Goal: Task Accomplishment & Management: Use online tool/utility

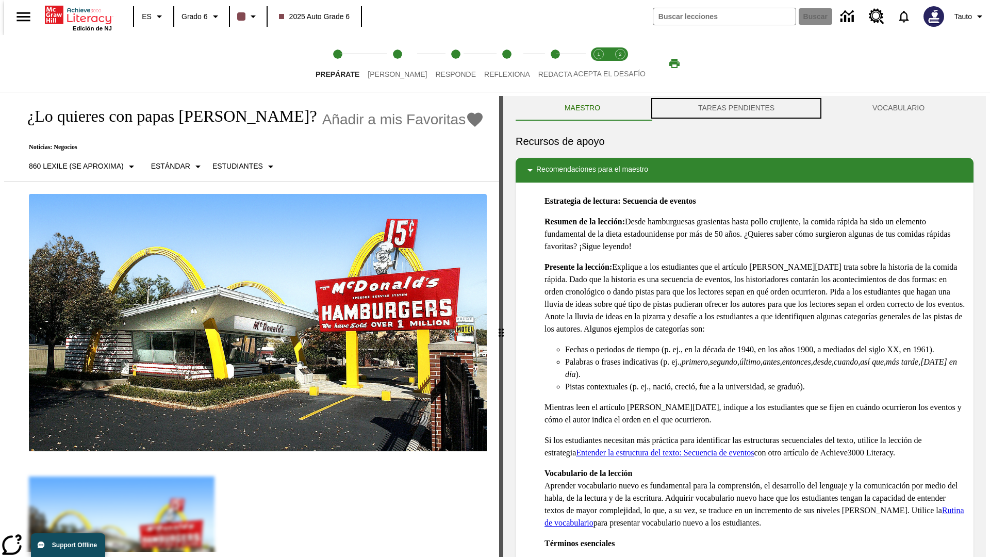
click at [736, 108] on button "TAREAS PENDIENTES" at bounding box center [736, 108] width 174 height 25
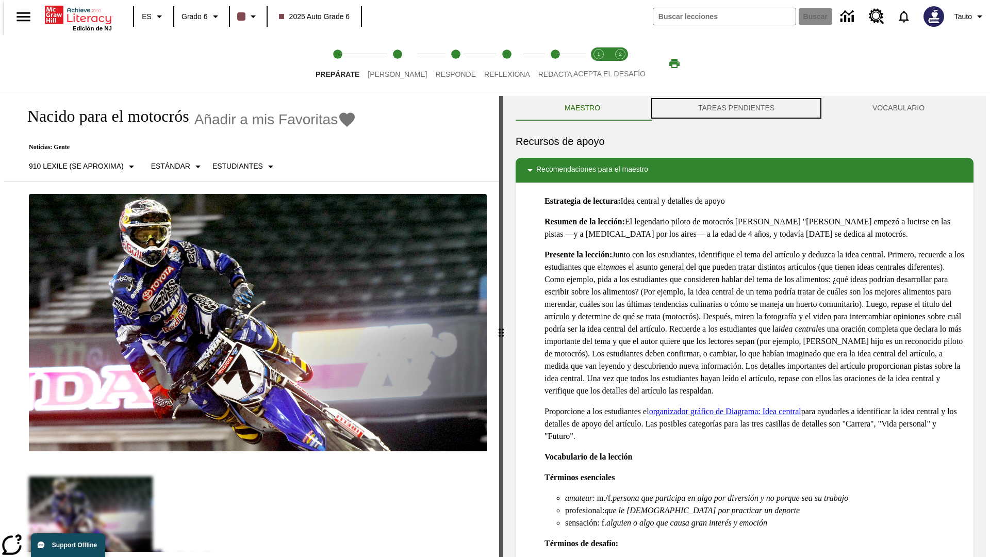
click at [736, 108] on button "TAREAS PENDIENTES" at bounding box center [736, 108] width 174 height 25
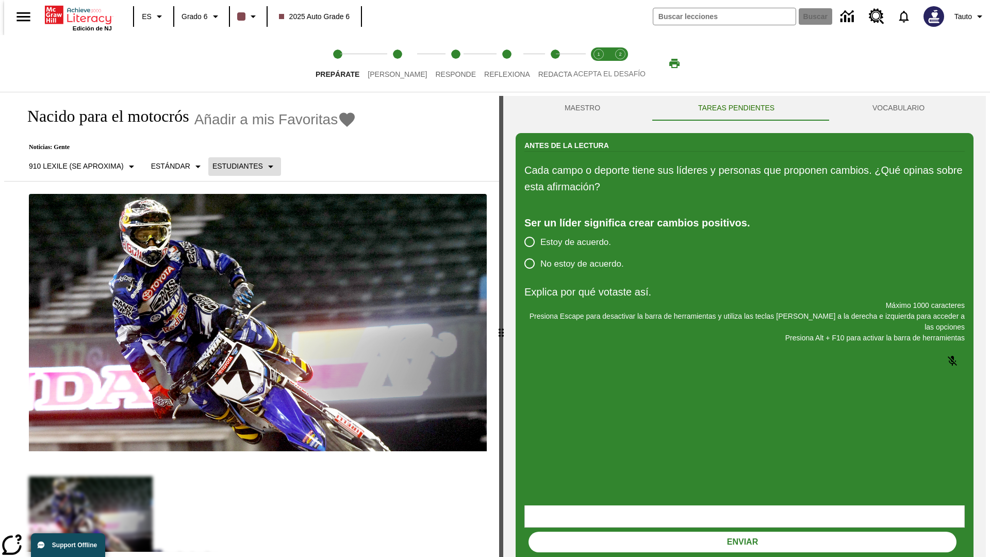
click at [236, 166] on p "Estudiantes" at bounding box center [237, 166] width 51 height 11
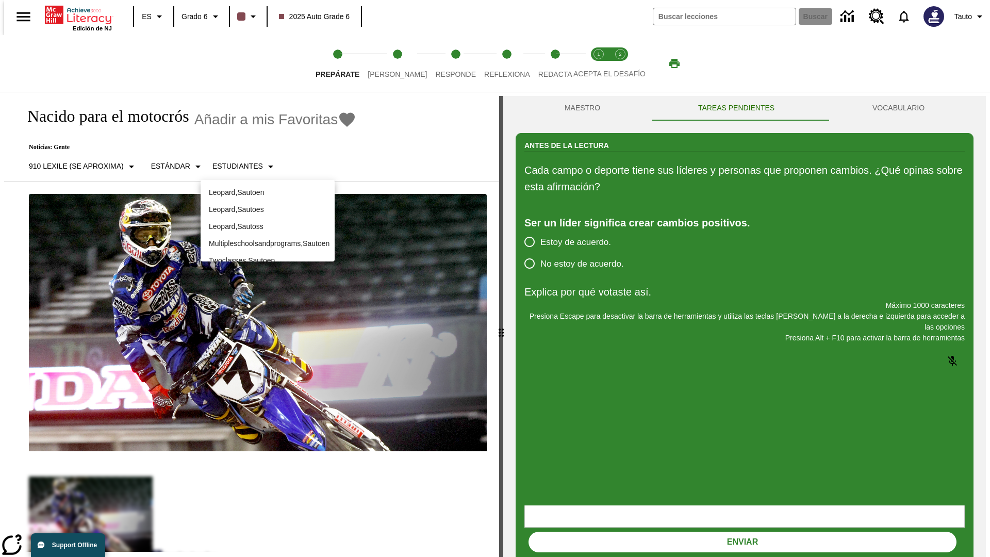
click at [268, 204] on p "Leopard , Sautoes" at bounding box center [268, 209] width 118 height 11
